Goal: Information Seeking & Learning: Learn about a topic

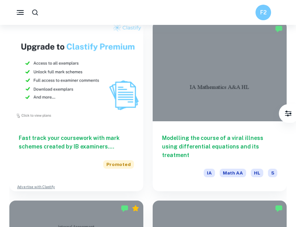
scroll to position [764, 0]
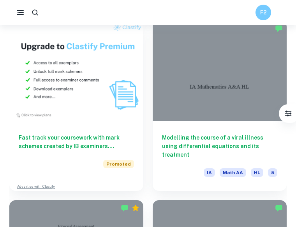
click at [36, 11] on icon "button" at bounding box center [35, 13] width 8 height 8
type input "f1"
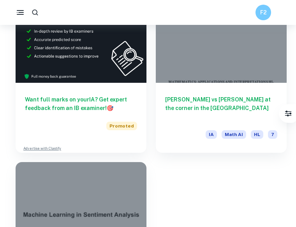
scroll to position [259, 0]
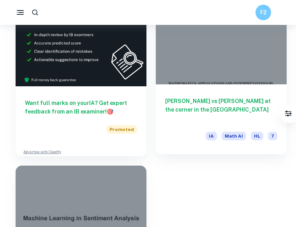
click at [187, 107] on h6 "[PERSON_NAME] vs [PERSON_NAME] at the corner in the [GEOGRAPHIC_DATA]" at bounding box center [221, 110] width 112 height 26
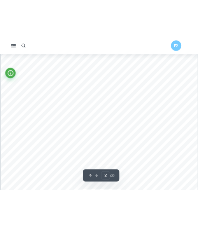
scroll to position [487, 0]
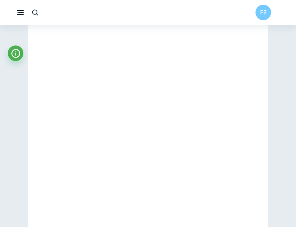
type input "2"
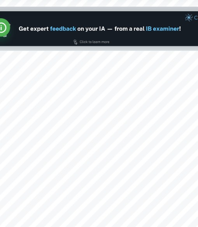
scroll to position [274, 0]
